Goal: Information Seeking & Learning: Learn about a topic

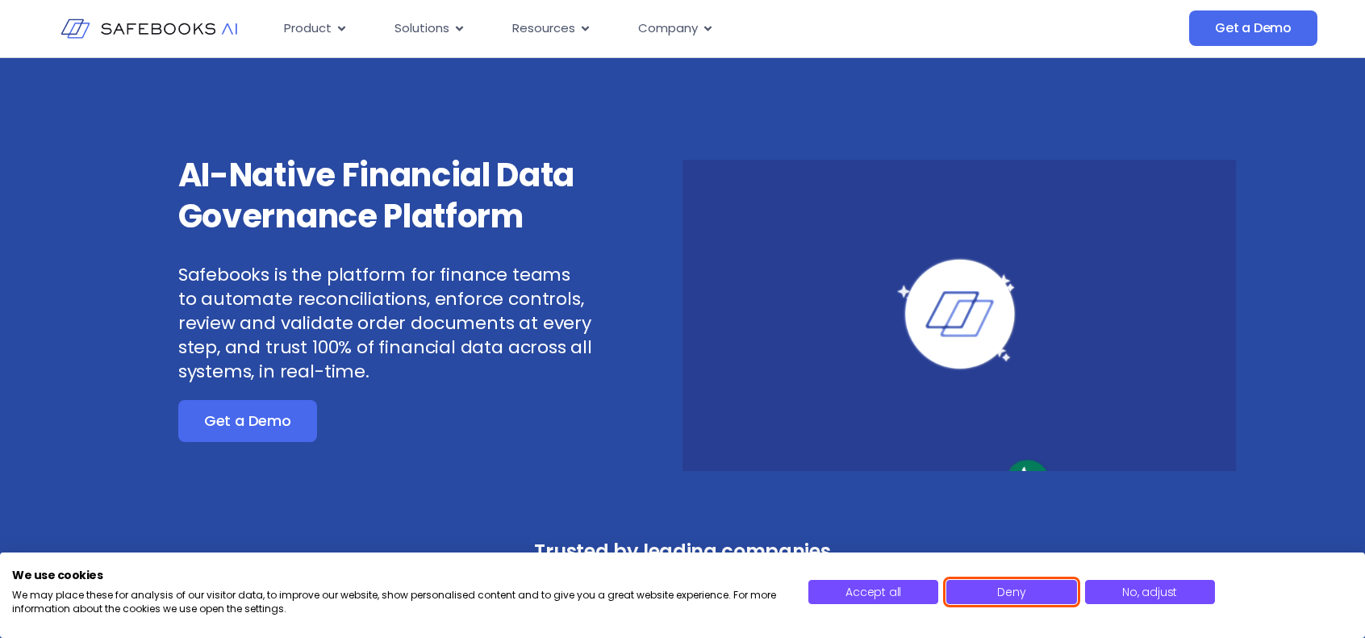
click at [854, 380] on span "Deny" at bounding box center [1011, 592] width 28 height 16
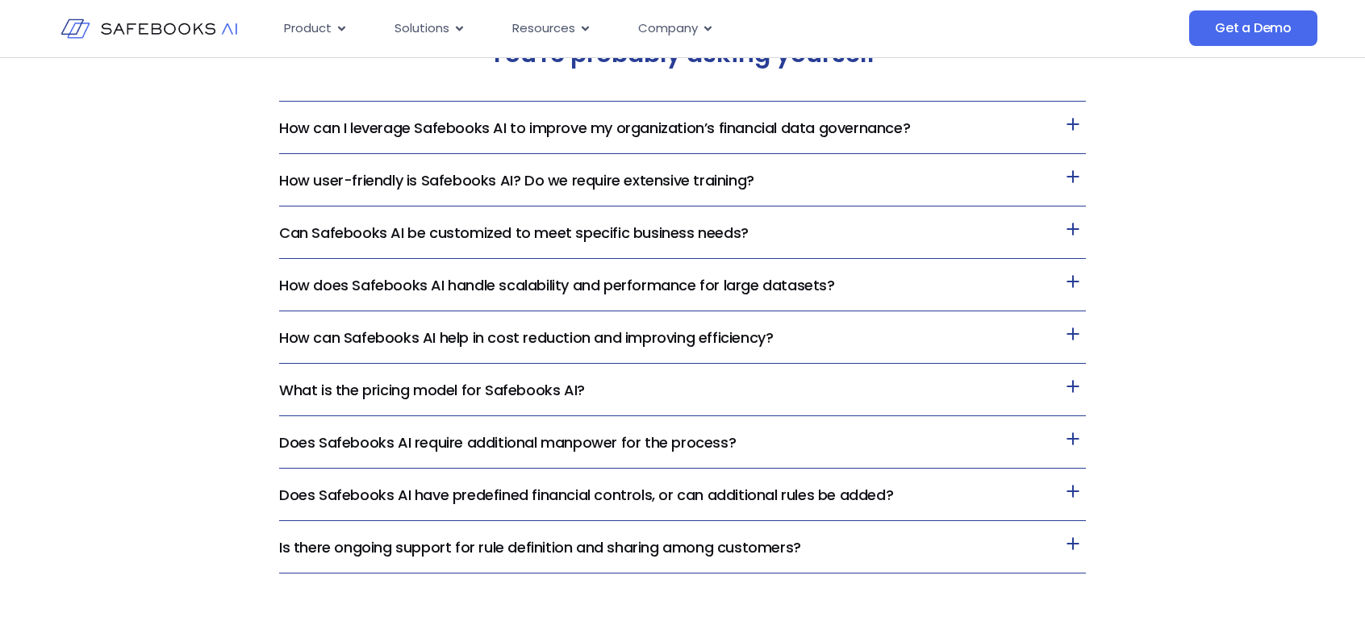
scroll to position [3388, 0]
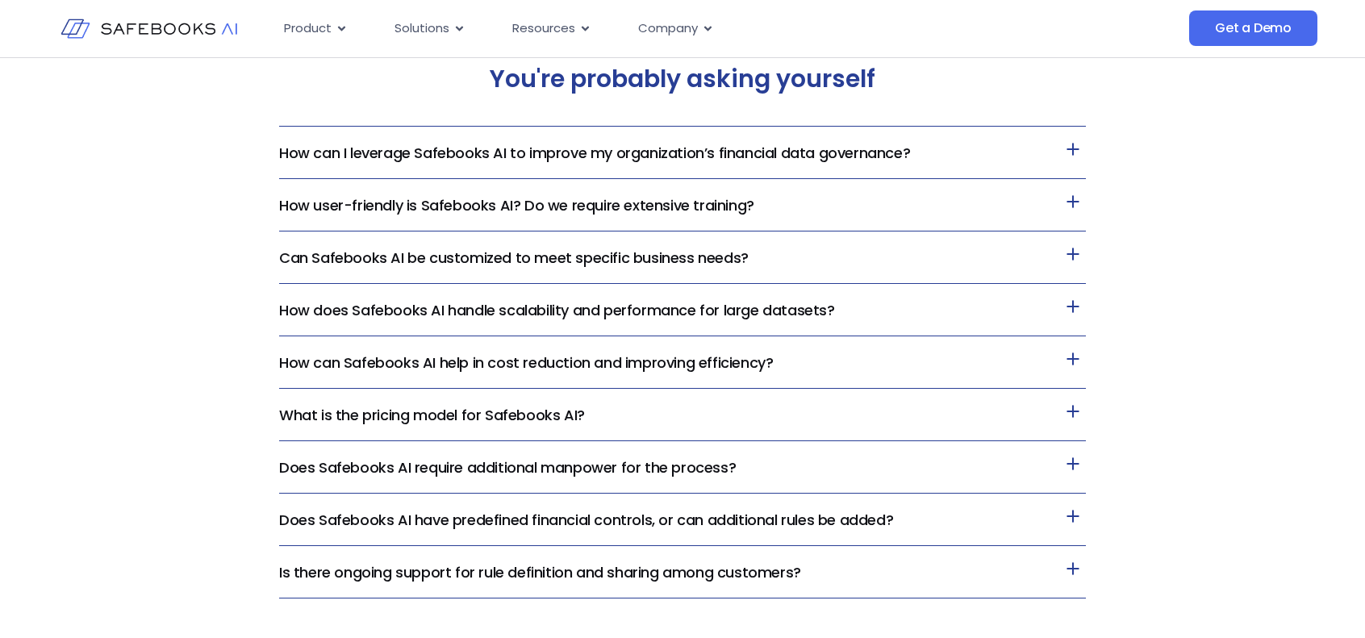
click at [542, 380] on link "What is the pricing model for Safebooks AI?" at bounding box center [432, 415] width 306 height 20
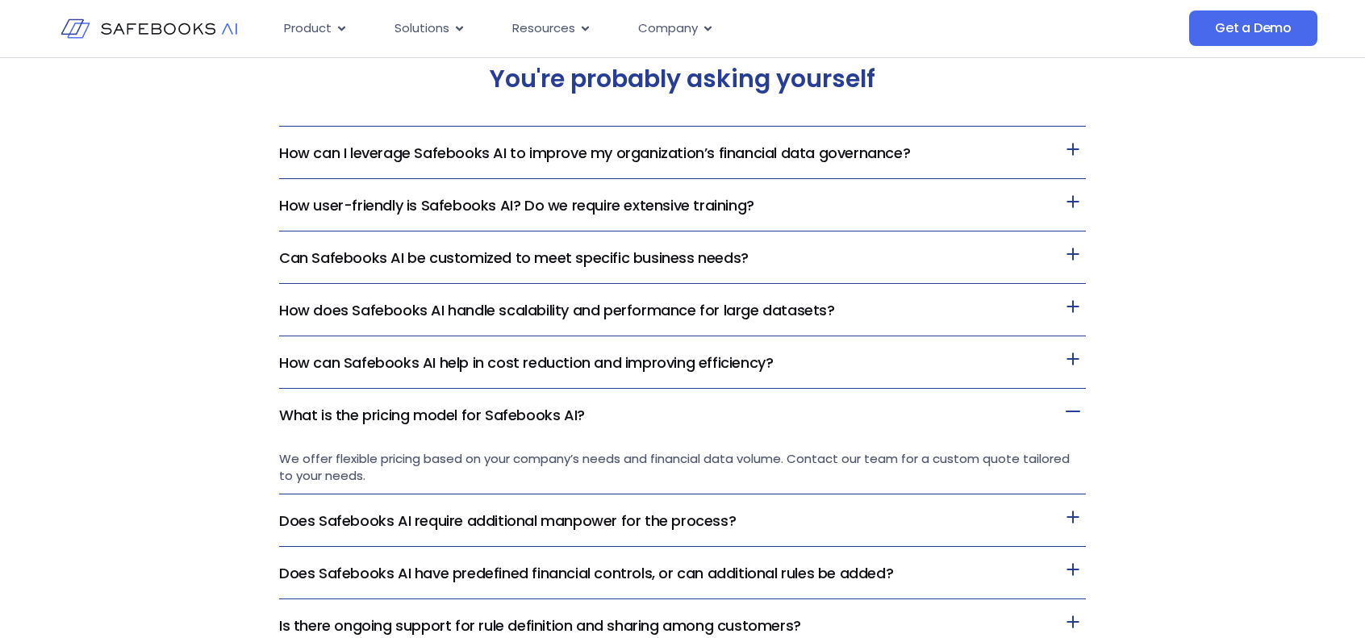
click at [541, 380] on link "What is the pricing model for Safebooks AI?" at bounding box center [432, 415] width 306 height 20
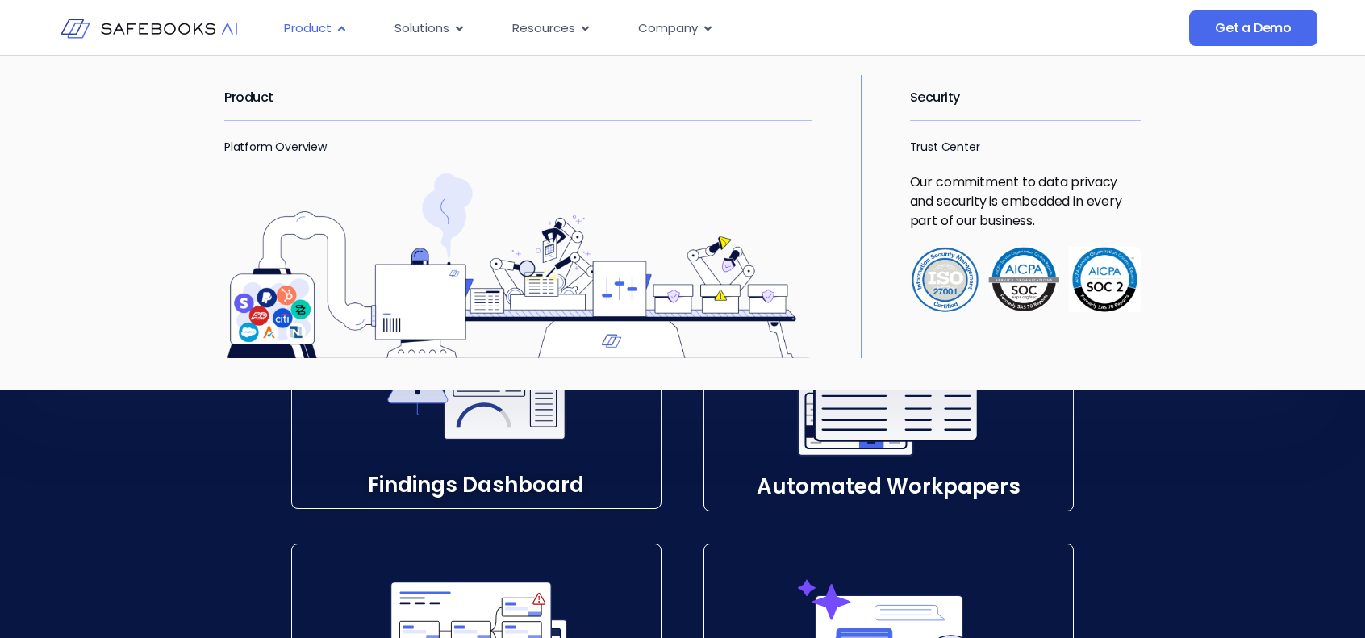
scroll to position [2098, 0]
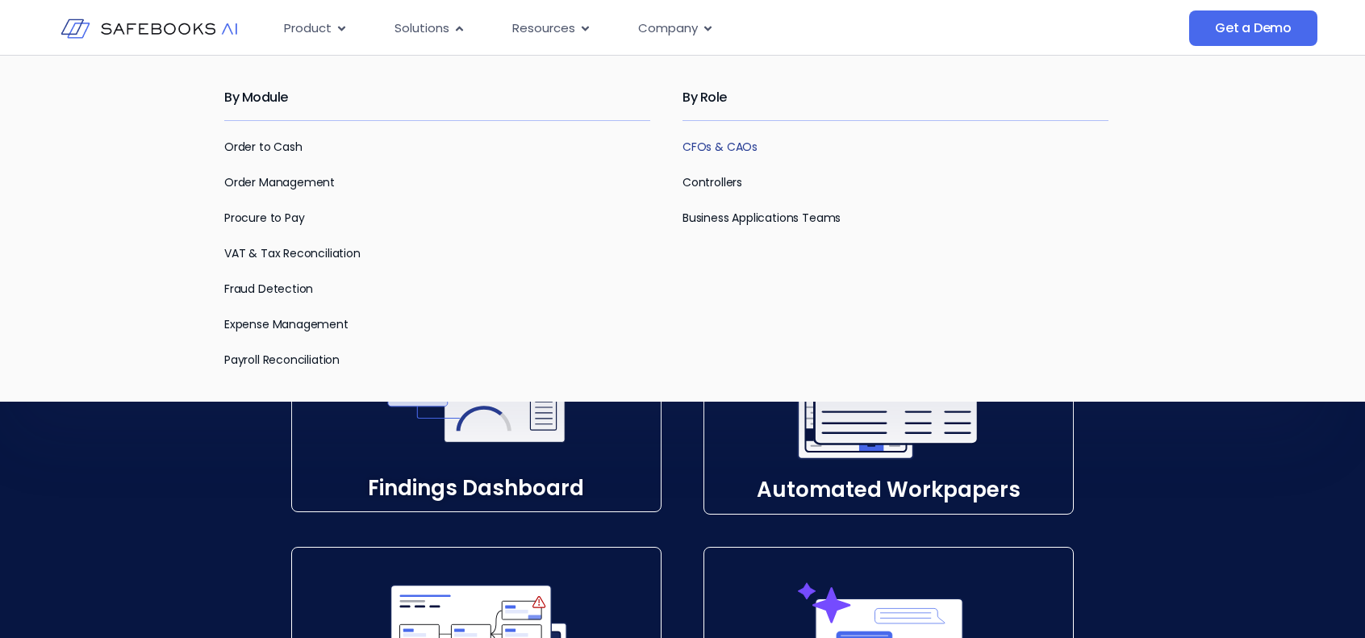
click at [707, 144] on link "CFOs & CAOs" at bounding box center [719, 147] width 75 height 16
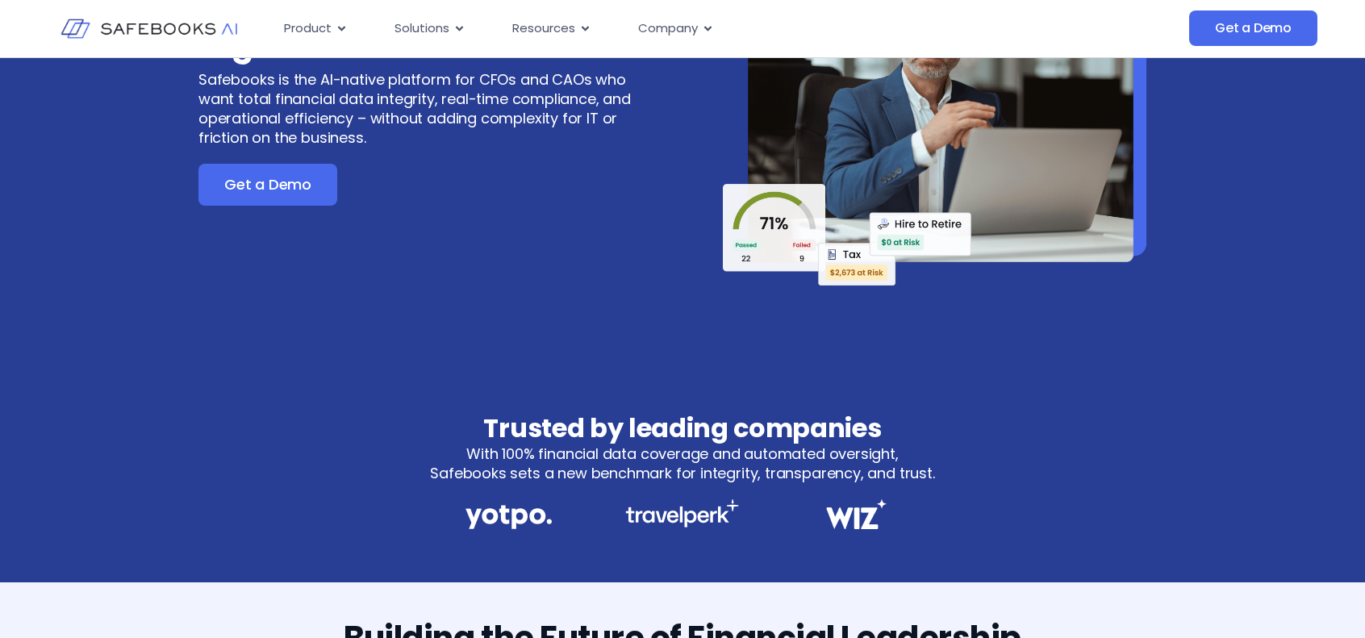
scroll to position [484, 0]
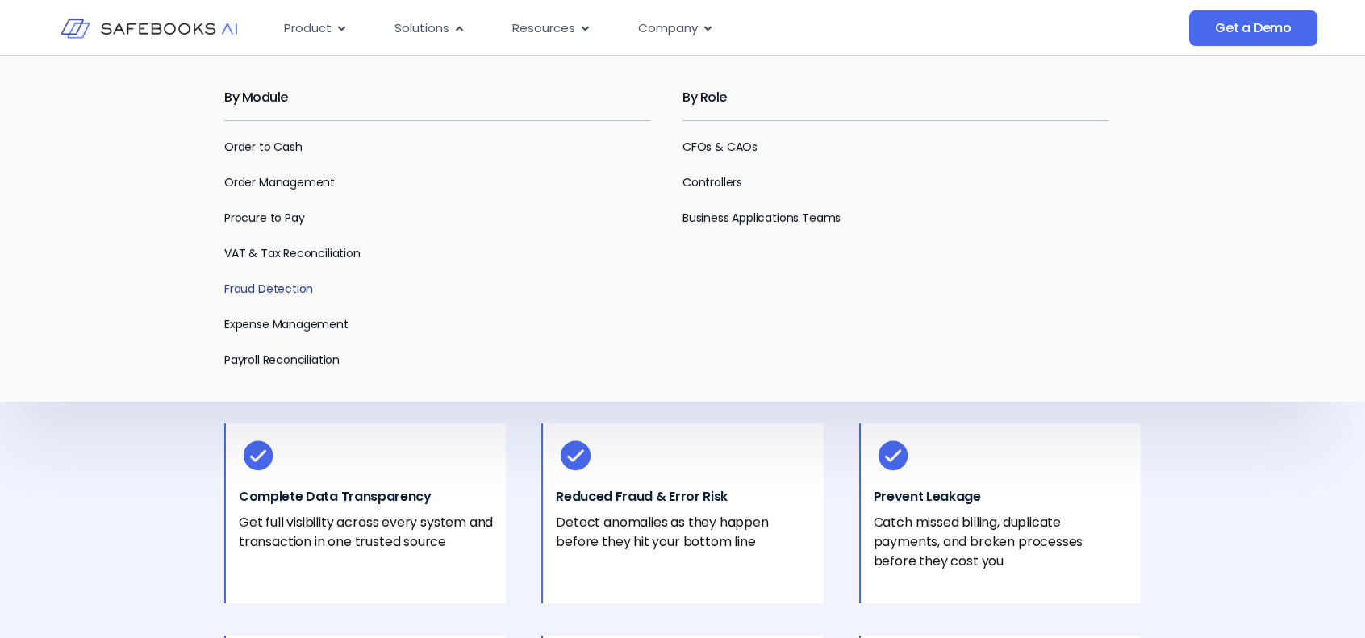
click at [277, 286] on link "Fraud Detection" at bounding box center [268, 289] width 89 height 16
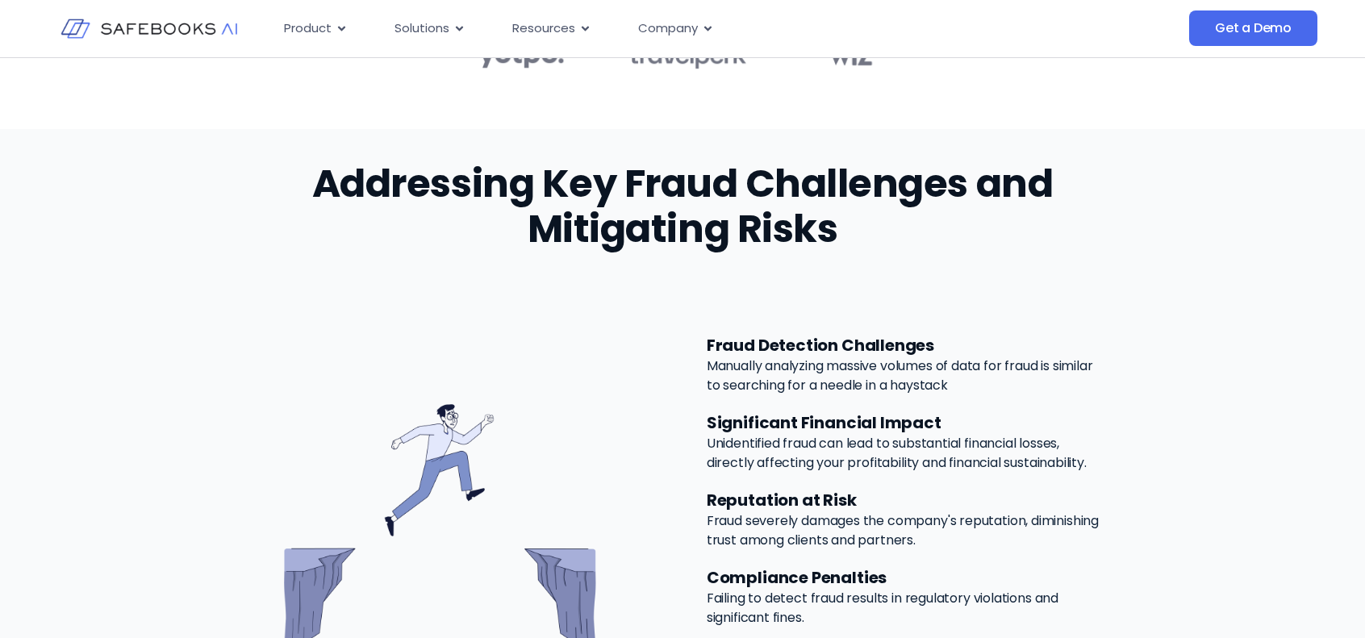
scroll to position [565, 0]
